Goal: Task Accomplishment & Management: Use online tool/utility

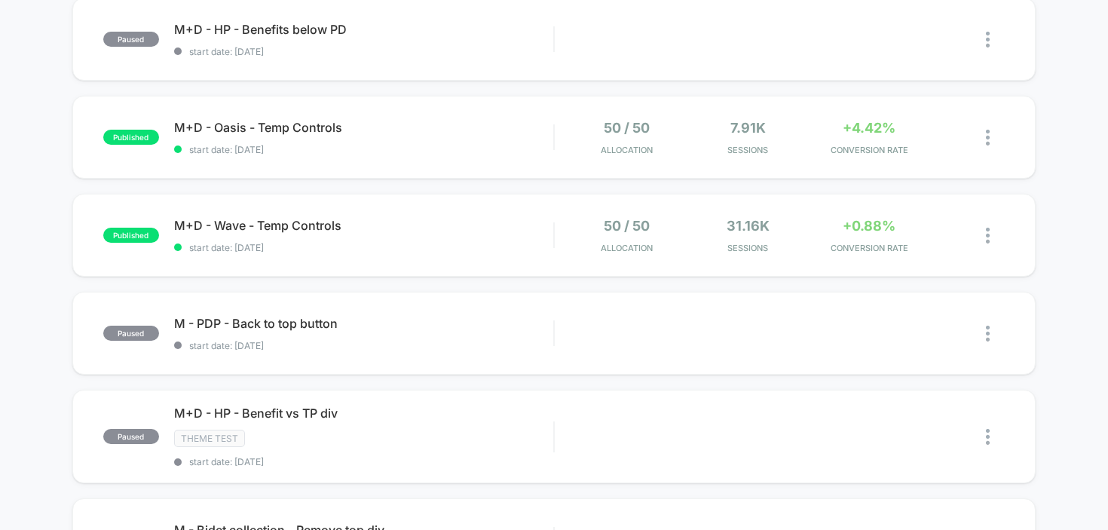
scroll to position [319, 0]
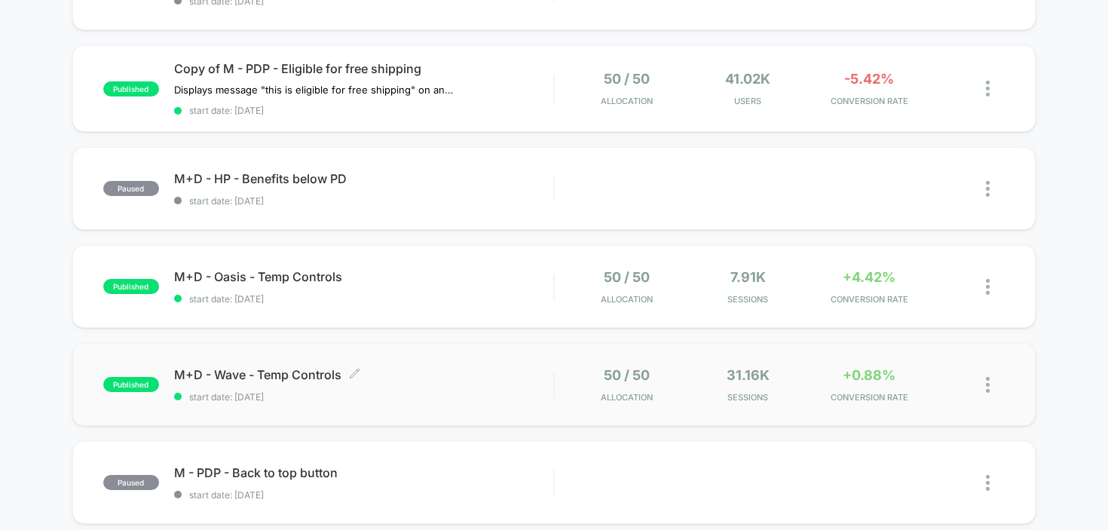
click at [306, 379] on span "M+D - Wave - Temp Controls Click to edit experience details" at bounding box center [364, 374] width 380 height 15
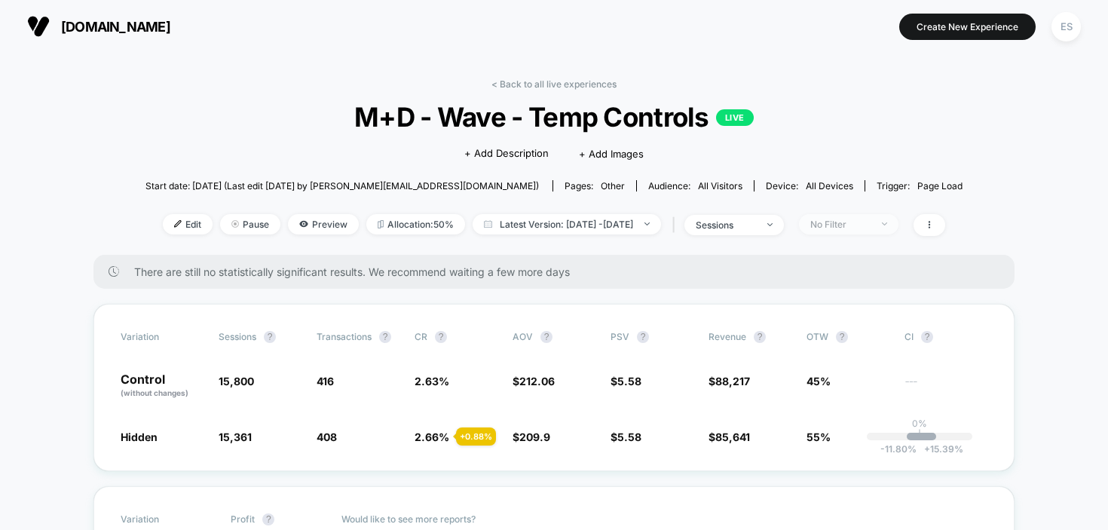
click at [865, 219] on span "No Filter" at bounding box center [848, 224] width 99 height 20
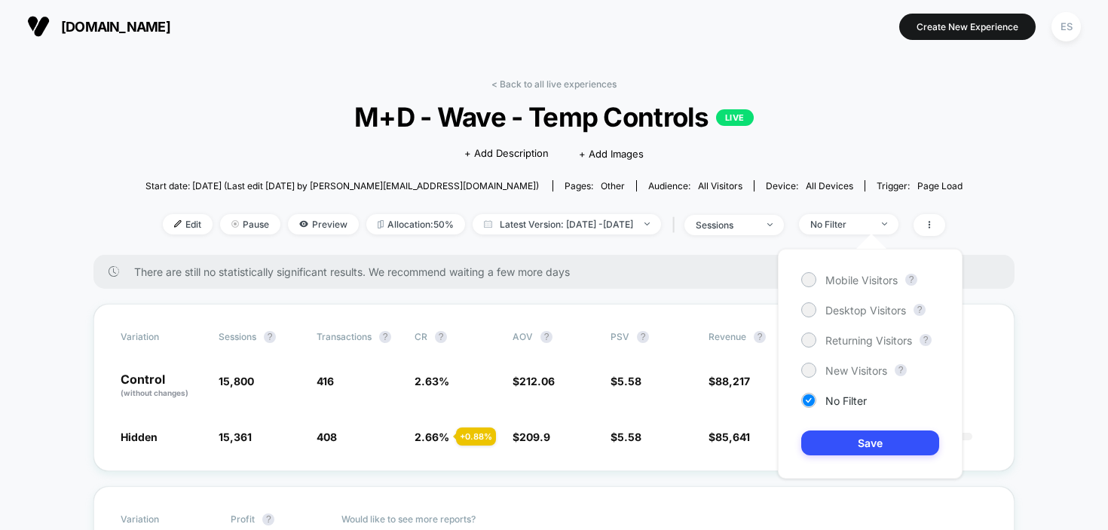
click at [861, 287] on div "Mobile Visitors ? Desktop Visitors ? Returning Visitors ? New Visitors ? No Fil…" at bounding box center [870, 364] width 185 height 230
click at [874, 280] on span "Mobile Visitors" at bounding box center [861, 280] width 72 height 13
click at [872, 434] on button "Save" at bounding box center [870, 442] width 138 height 25
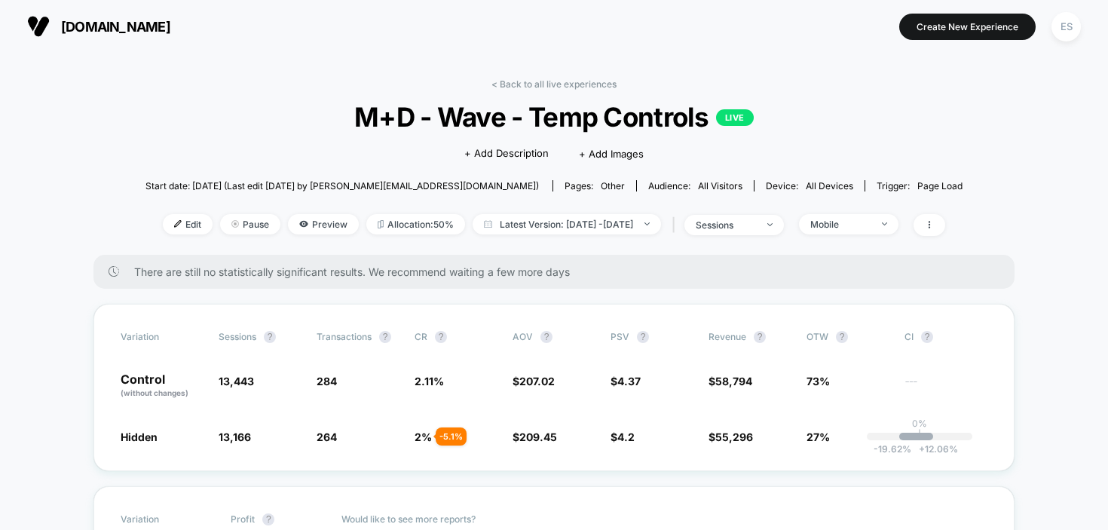
click at [893, 234] on div "Edit Pause Preview Allocation: 50% Latest Version: [DATE] - [DATE] | sessions M…" at bounding box center [553, 225] width 817 height 22
click at [571, 84] on link "< Back to all live experiences" at bounding box center [553, 83] width 125 height 11
